Goal: Information Seeking & Learning: Learn about a topic

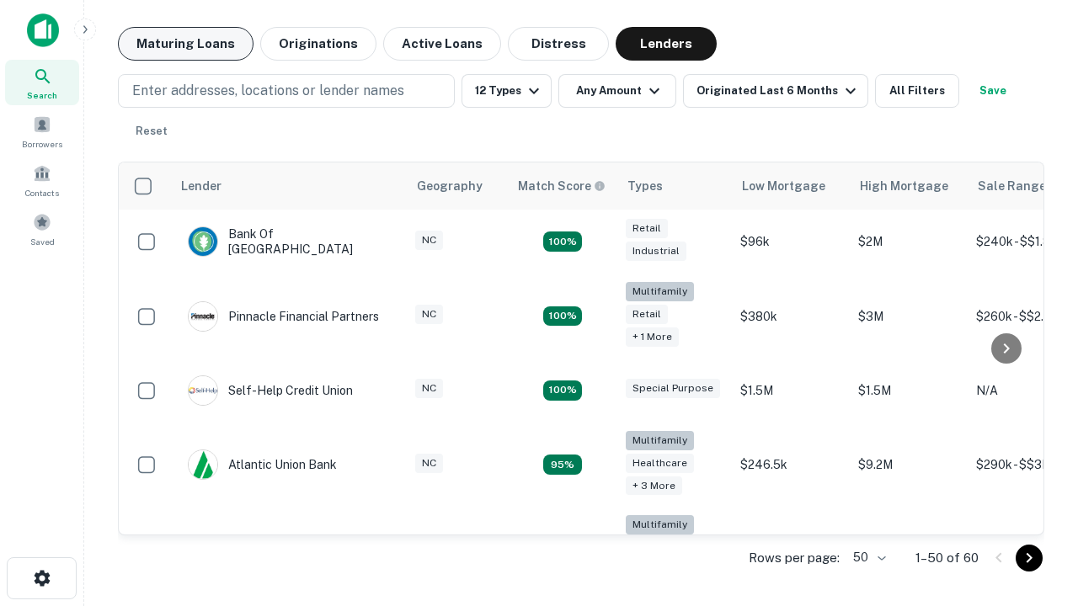
click at [185, 44] on button "Maturing Loans" at bounding box center [186, 44] width 136 height 34
